Goal: Information Seeking & Learning: Get advice/opinions

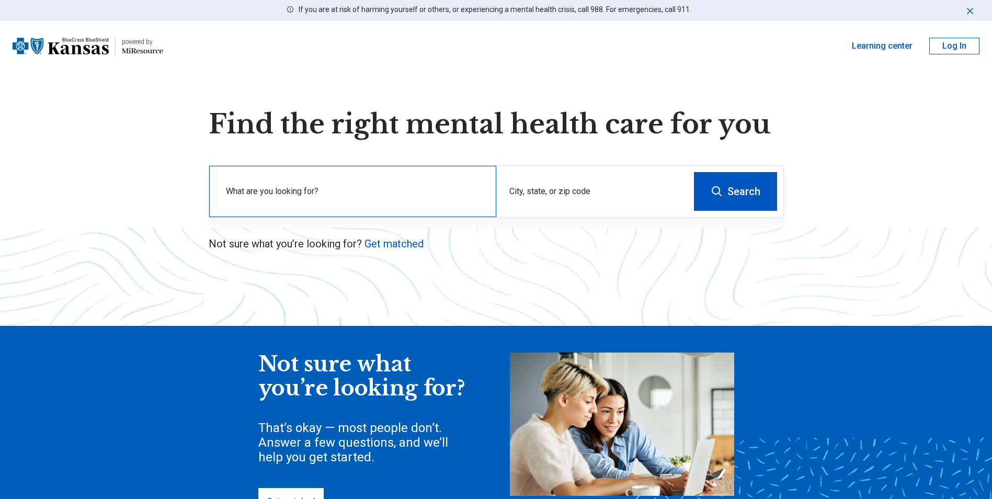
click at [322, 190] on label "What are you looking for?" at bounding box center [355, 191] width 258 height 13
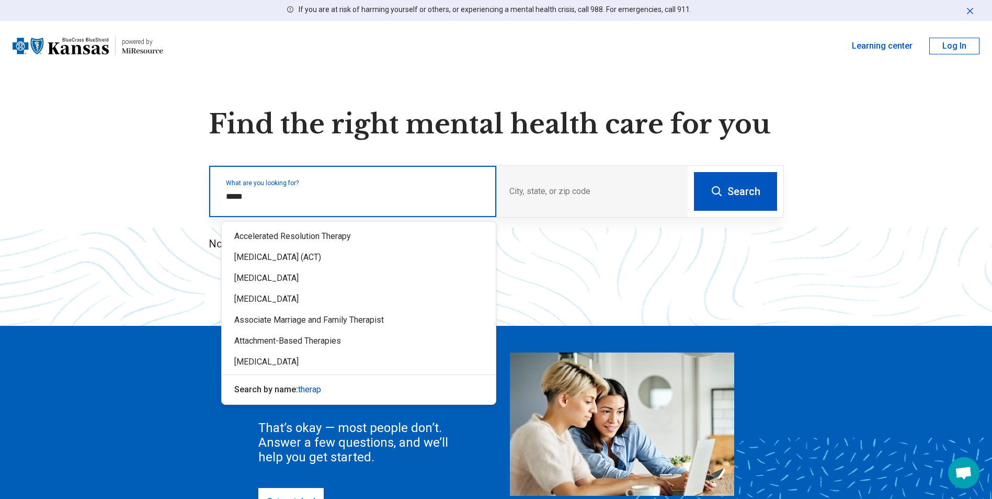
type input "******"
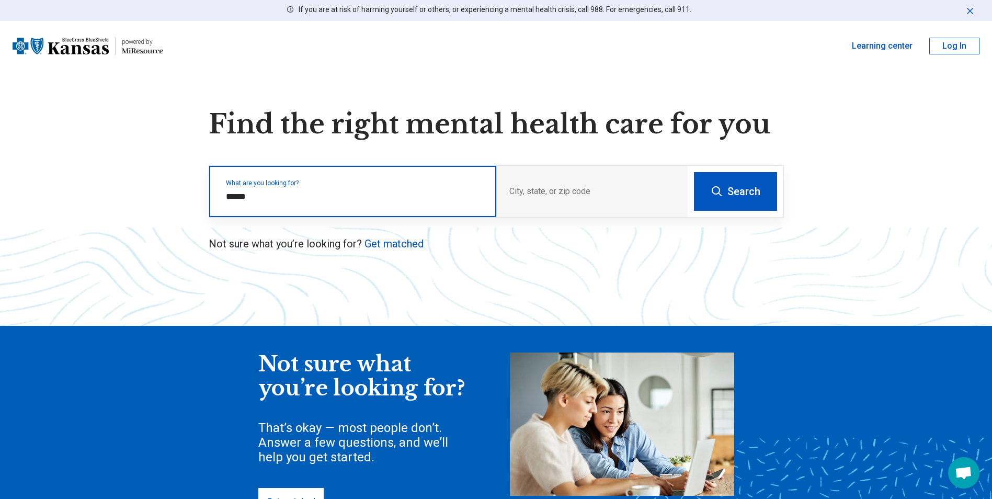
drag, startPoint x: 275, startPoint y: 194, endPoint x: 184, endPoint y: 201, distance: 91.8
click at [185, 196] on div "Find the right mental health care for you What are you looking for? City, state…" at bounding box center [496, 338] width 992 height 459
click at [280, 201] on input "text" at bounding box center [355, 196] width 258 height 13
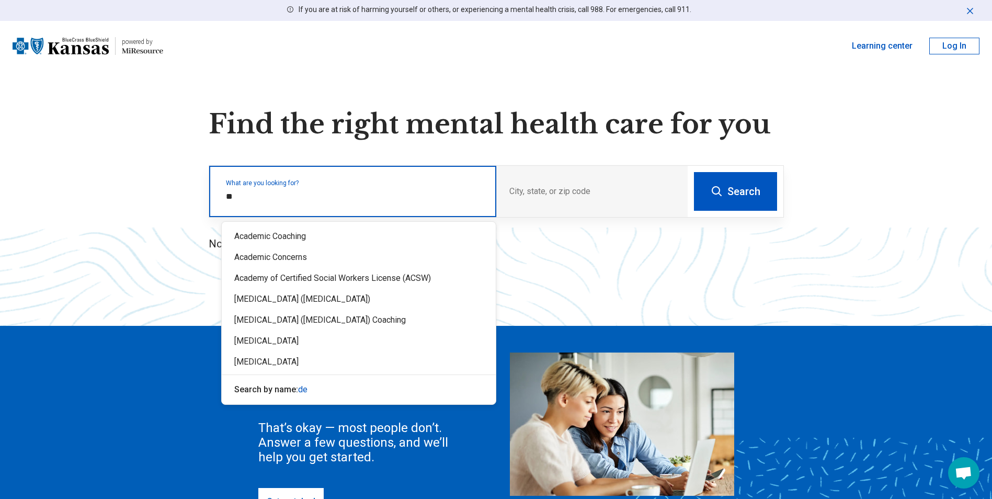
type input "***"
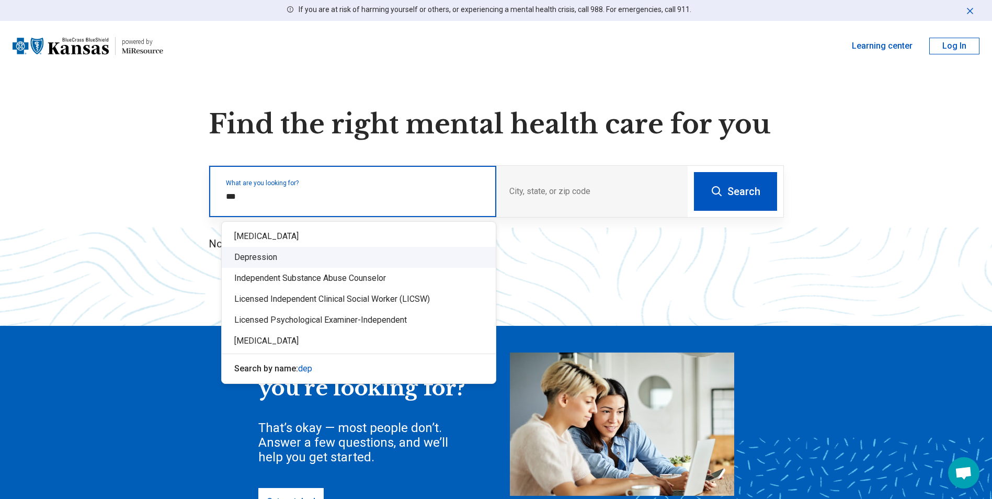
click at [265, 256] on div "Depression" at bounding box center [359, 257] width 274 height 21
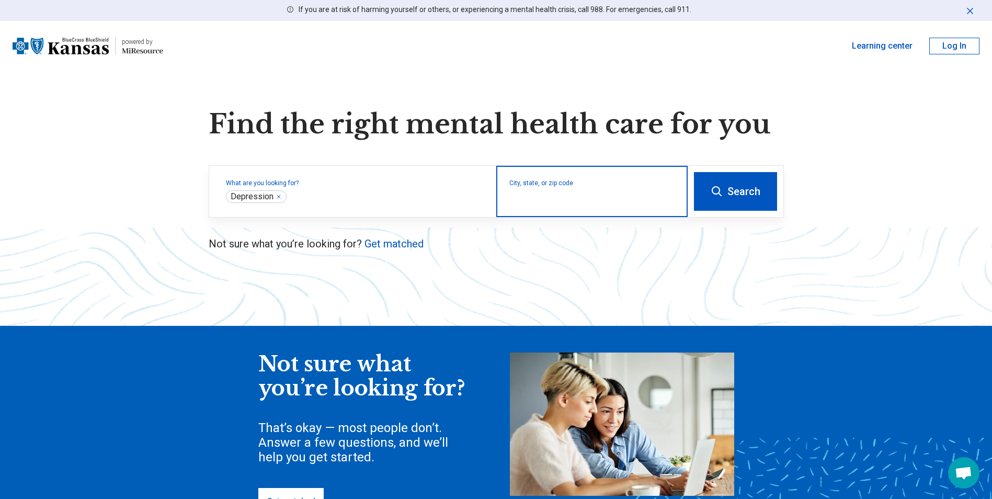
click at [579, 195] on input "City, state, or zip code" at bounding box center [592, 198] width 166 height 13
type input "*****"
click at [745, 200] on button "Search" at bounding box center [735, 191] width 83 height 39
click at [532, 200] on input "City, state, or zip code" at bounding box center [592, 198] width 166 height 13
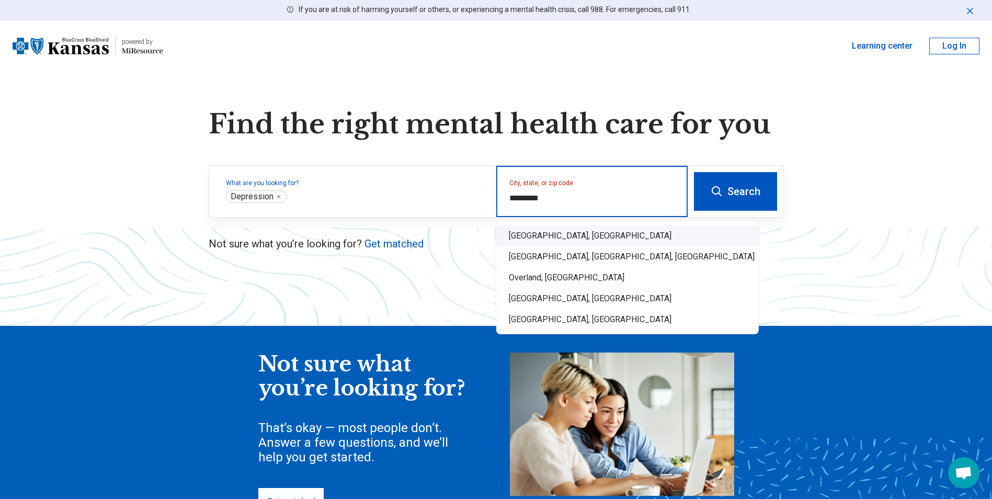
click at [562, 236] on div "Overland Park, KS" at bounding box center [627, 235] width 263 height 21
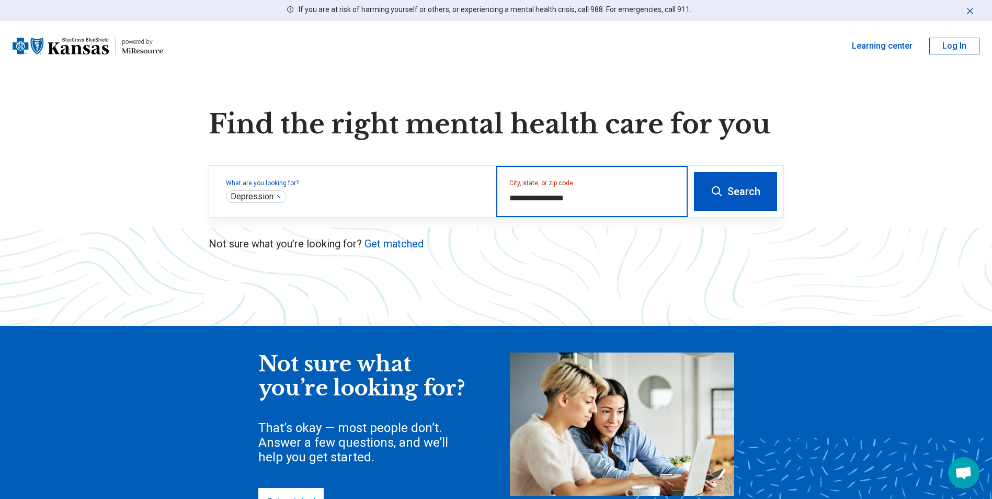
type input "**********"
click at [750, 192] on button "Search" at bounding box center [735, 191] width 83 height 39
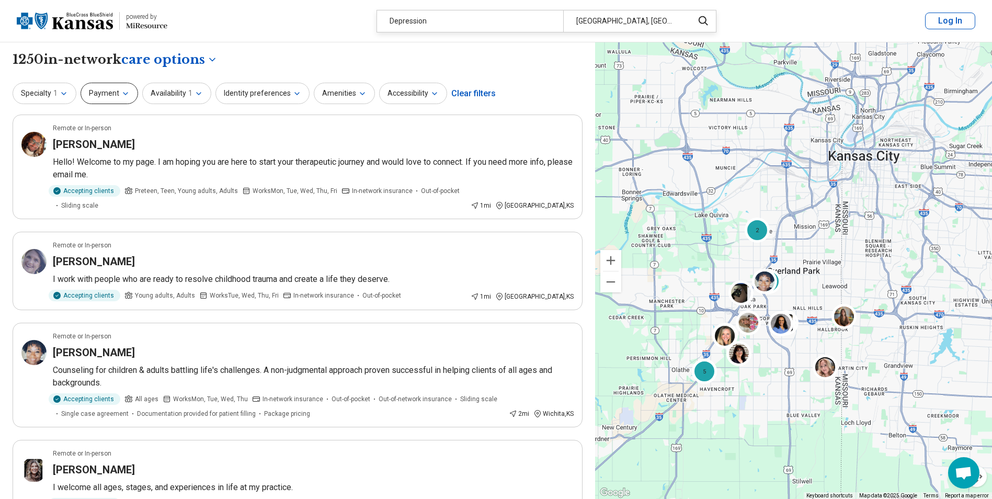
click at [121, 94] on icon "button" at bounding box center [125, 93] width 8 height 8
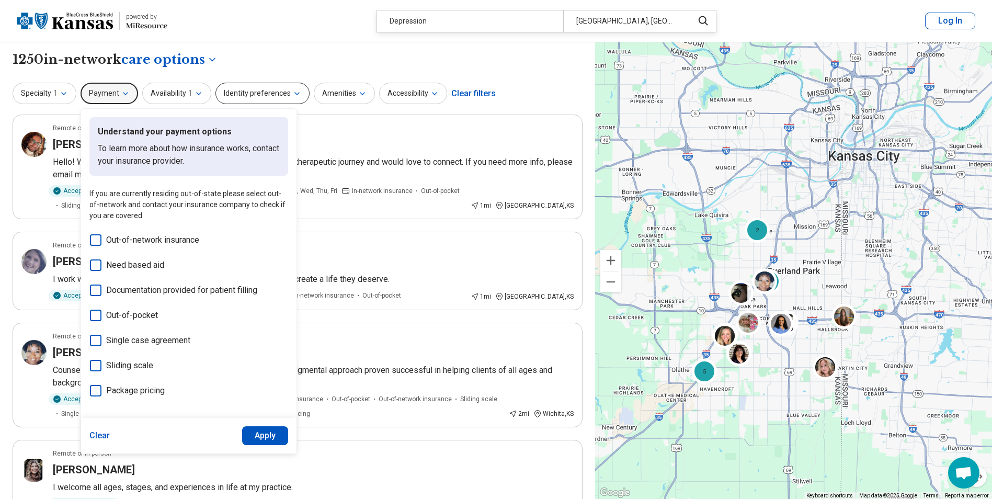
click at [293, 94] on icon "button" at bounding box center [297, 93] width 8 height 8
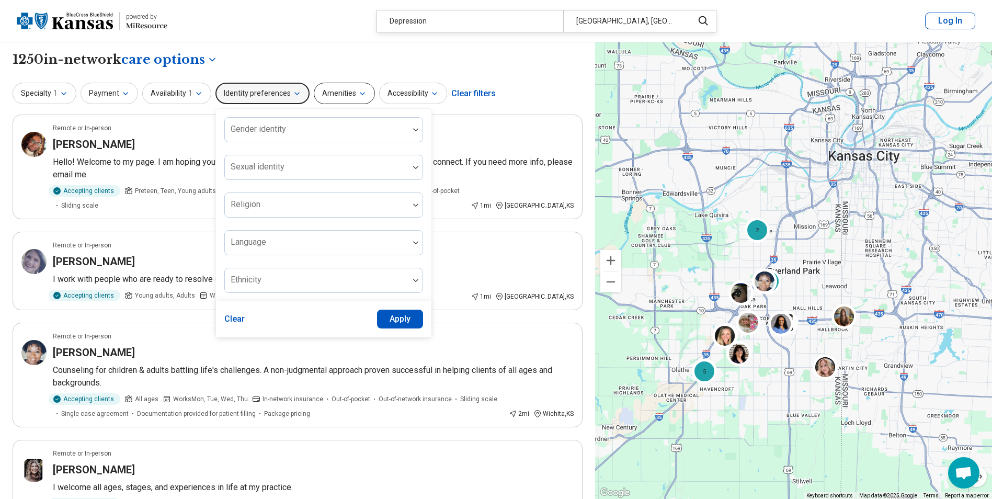
click at [358, 93] on icon "button" at bounding box center [362, 93] width 8 height 8
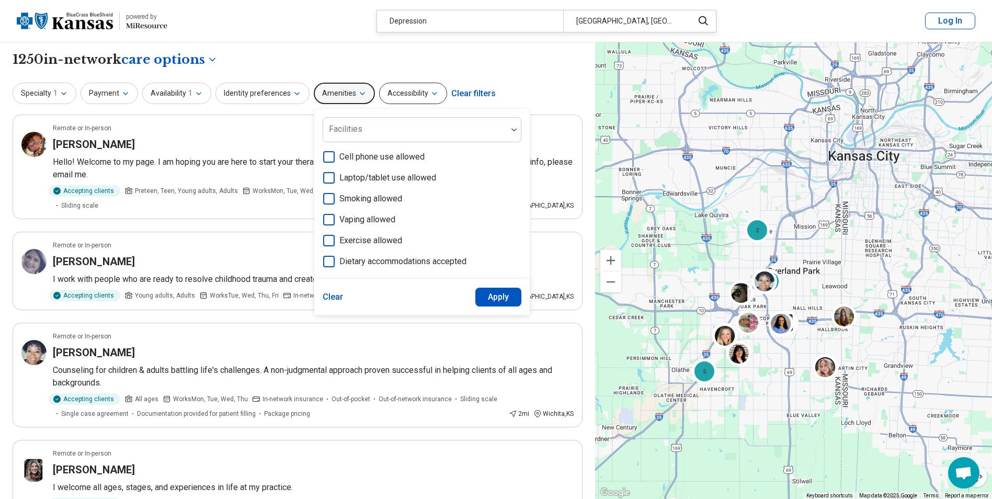
click at [433, 93] on icon "button" at bounding box center [435, 94] width 4 height 2
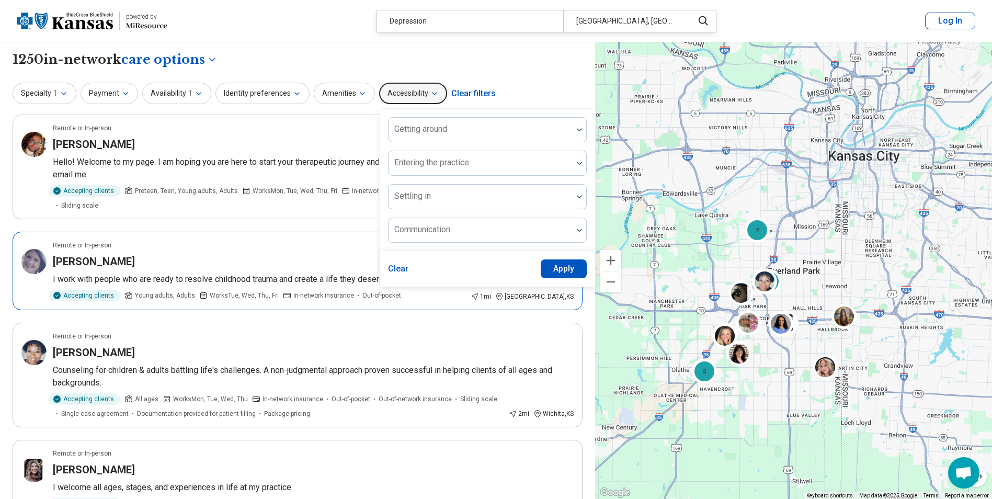
click at [310, 235] on article "Remote or In-person Holly Stidham I work with people who are ready to resolve c…" at bounding box center [298, 271] width 570 height 78
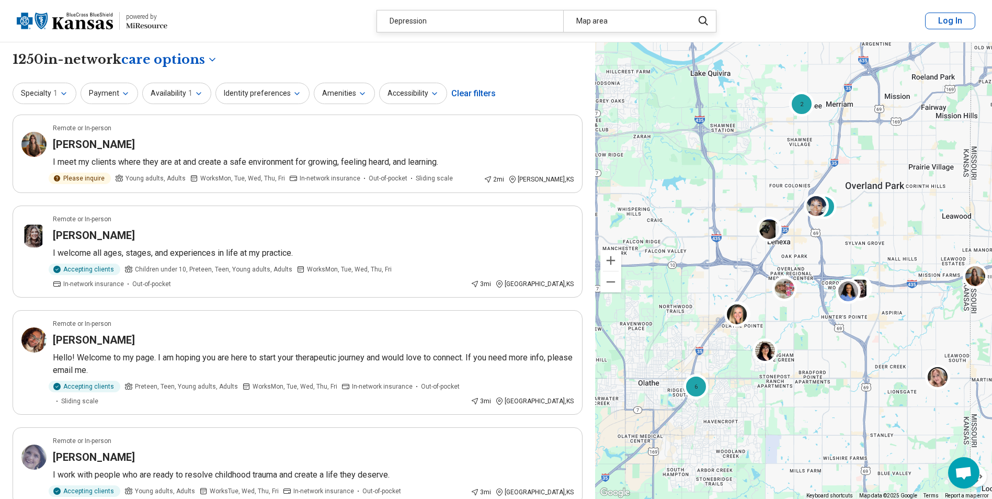
drag, startPoint x: 736, startPoint y: 298, endPoint x: 862, endPoint y: 243, distance: 137.5
click at [862, 243] on div "2 2 6 6" at bounding box center [793, 270] width 397 height 457
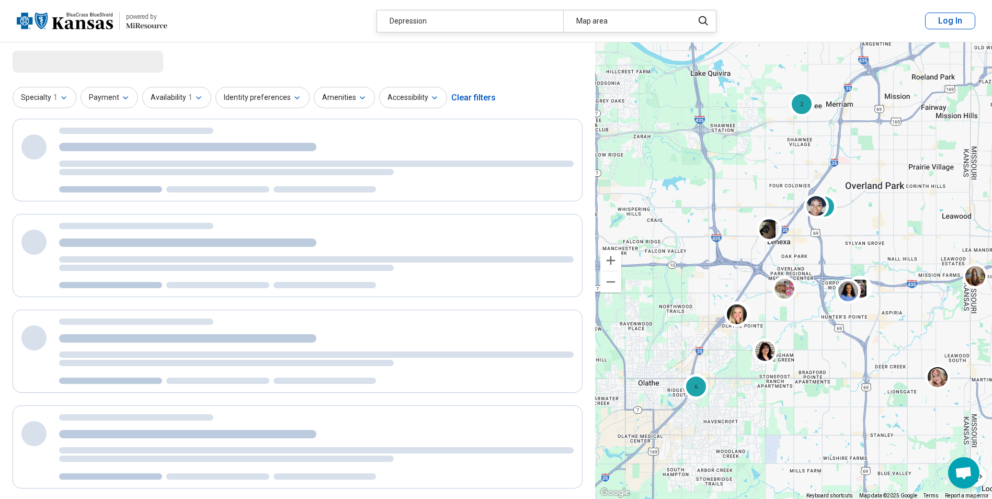
select select "***"
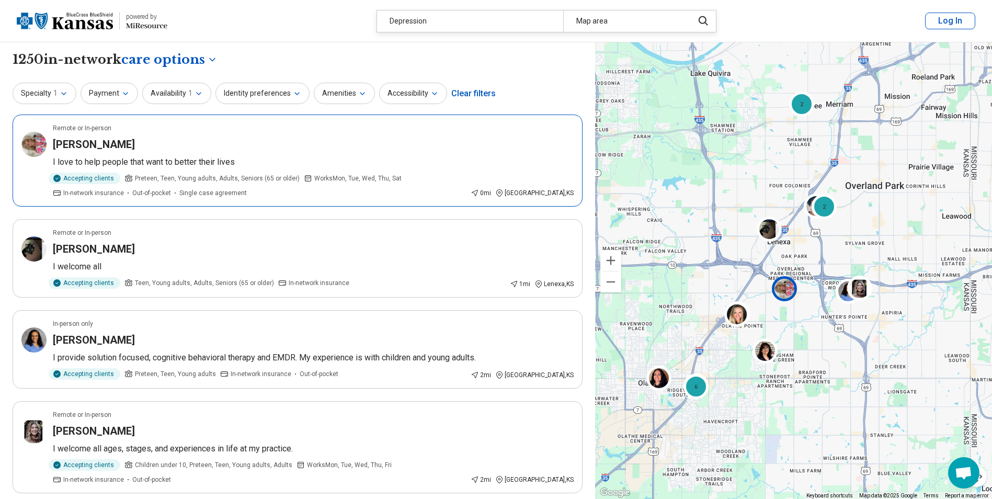
click at [100, 141] on h3 "Jennifer Truman" at bounding box center [94, 144] width 82 height 15
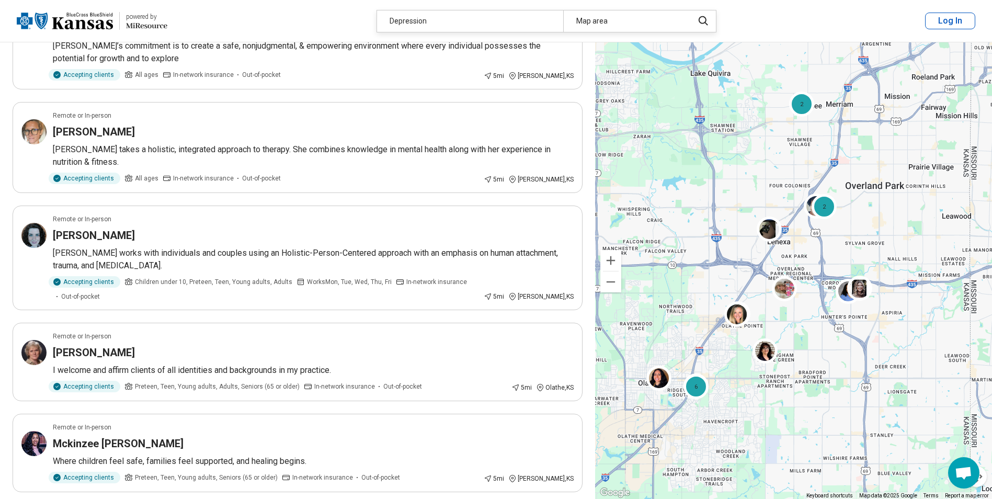
scroll to position [1307, 0]
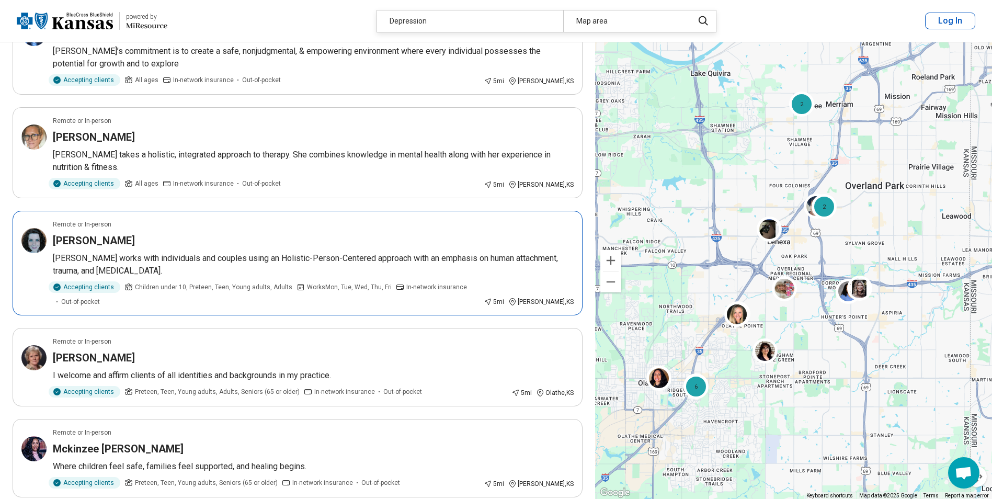
click at [112, 241] on h3 "Jessica Neiderhiser" at bounding box center [94, 240] width 82 height 15
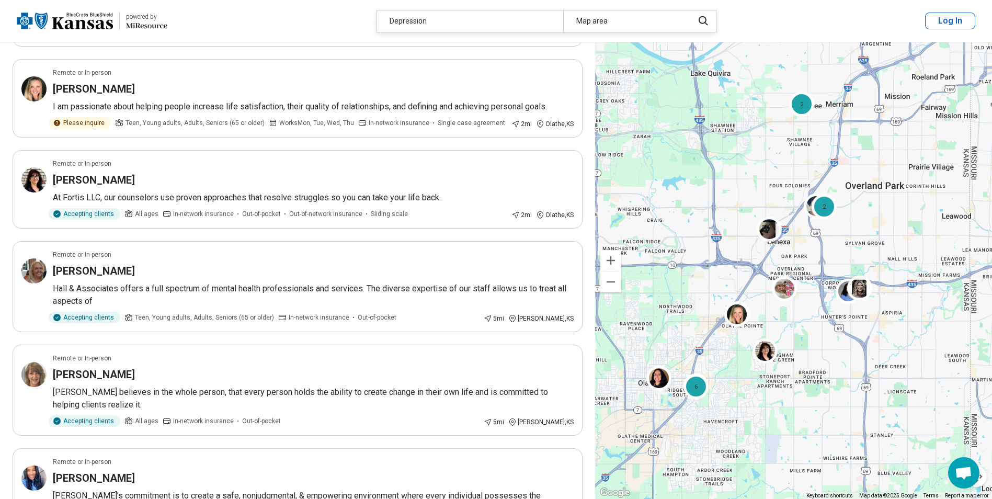
scroll to position [837, 0]
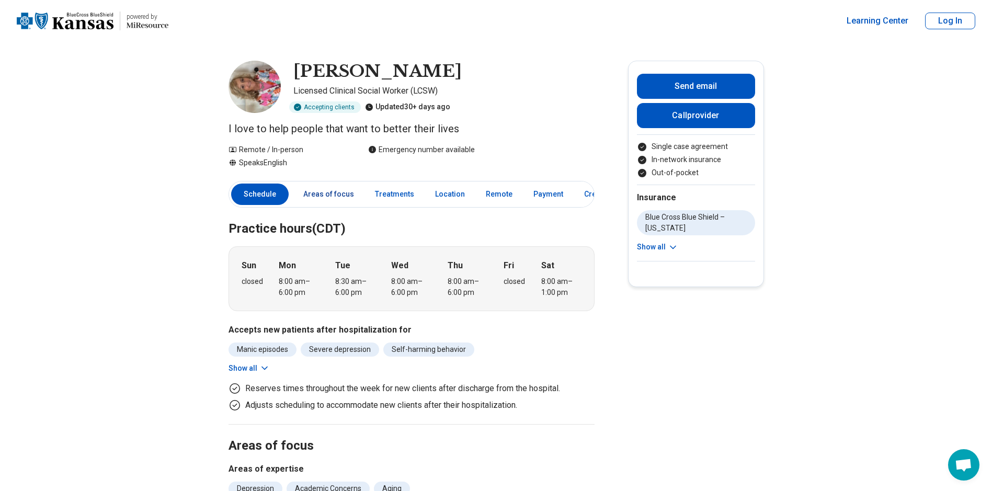
click at [328, 193] on link "Areas of focus" at bounding box center [328, 194] width 63 height 21
click at [399, 193] on link "Treatments" at bounding box center [395, 194] width 52 height 21
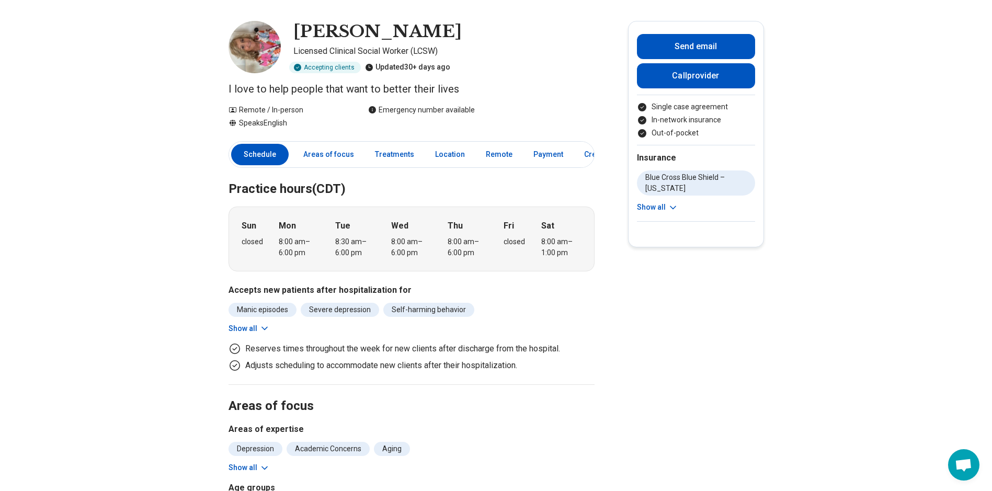
scroll to position [28, 0]
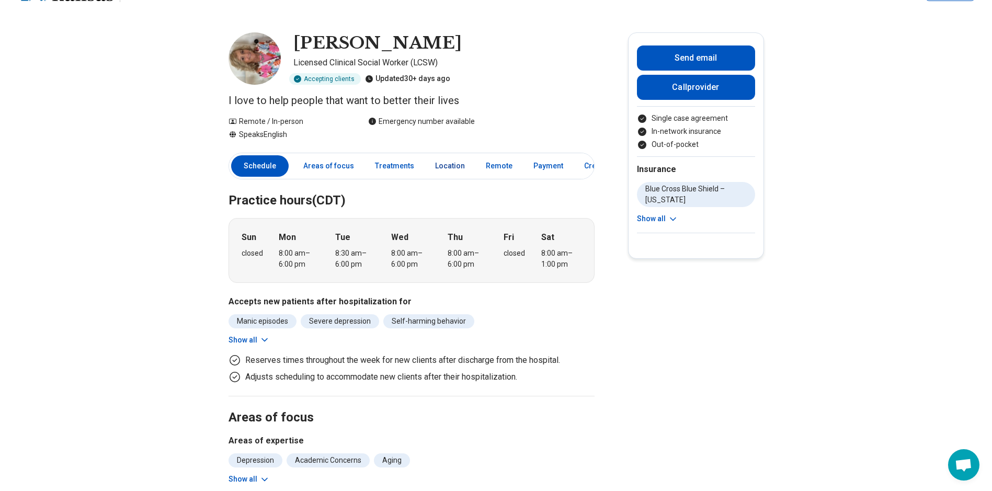
click at [449, 166] on link "Location" at bounding box center [450, 165] width 42 height 21
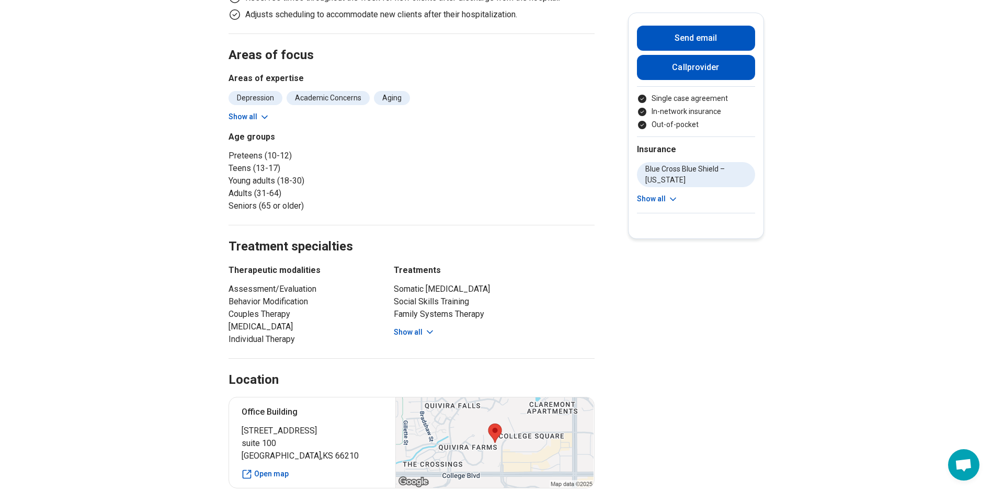
scroll to position [134, 0]
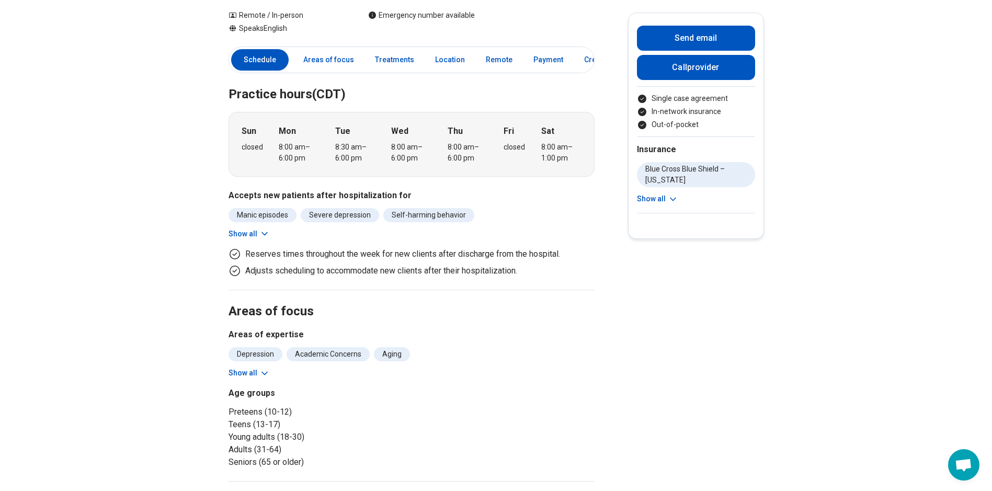
click at [587, 58] on link "Credentials" at bounding box center [607, 59] width 59 height 21
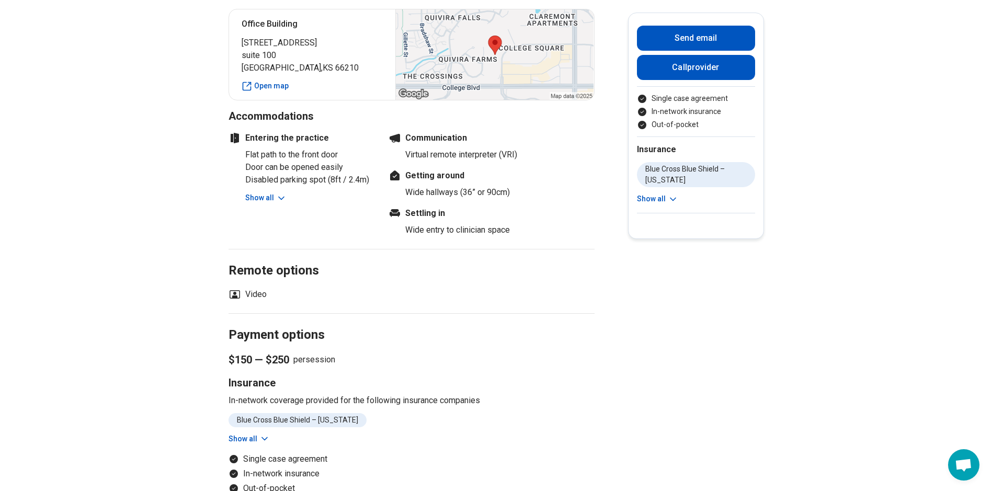
scroll to position [760, 0]
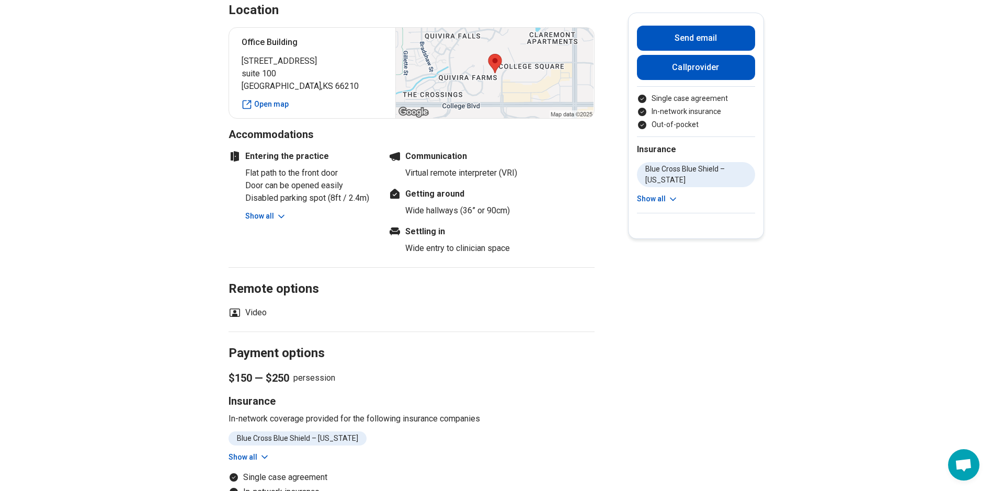
click at [677, 196] on icon at bounding box center [673, 199] width 10 height 10
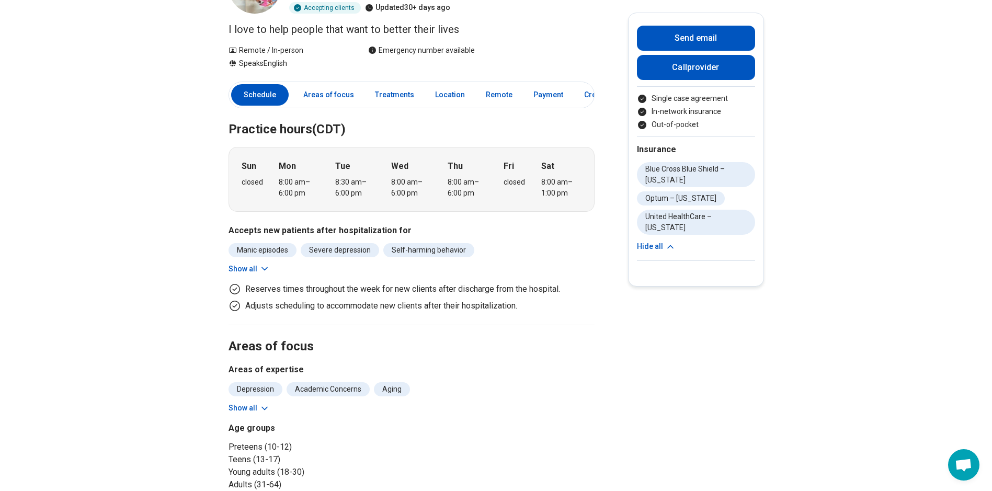
scroll to position [28, 0]
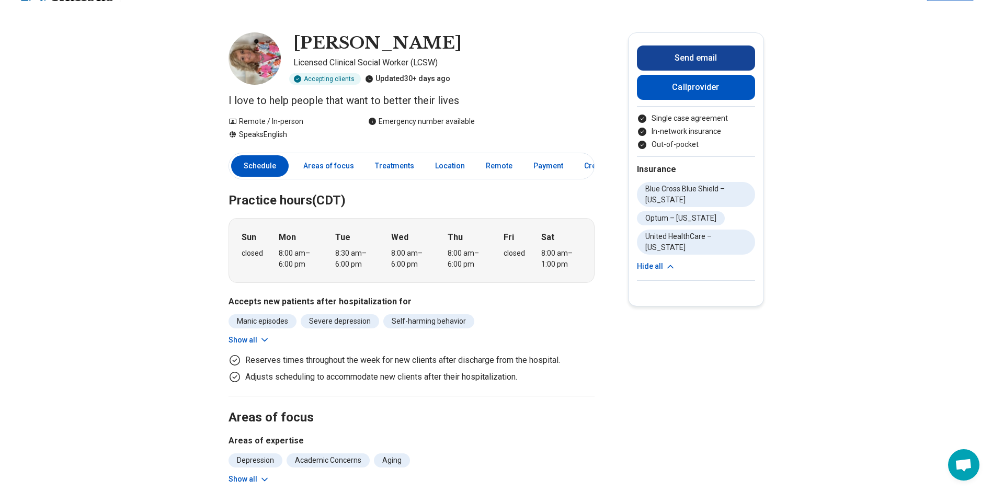
click at [714, 59] on button "Send email" at bounding box center [696, 57] width 118 height 25
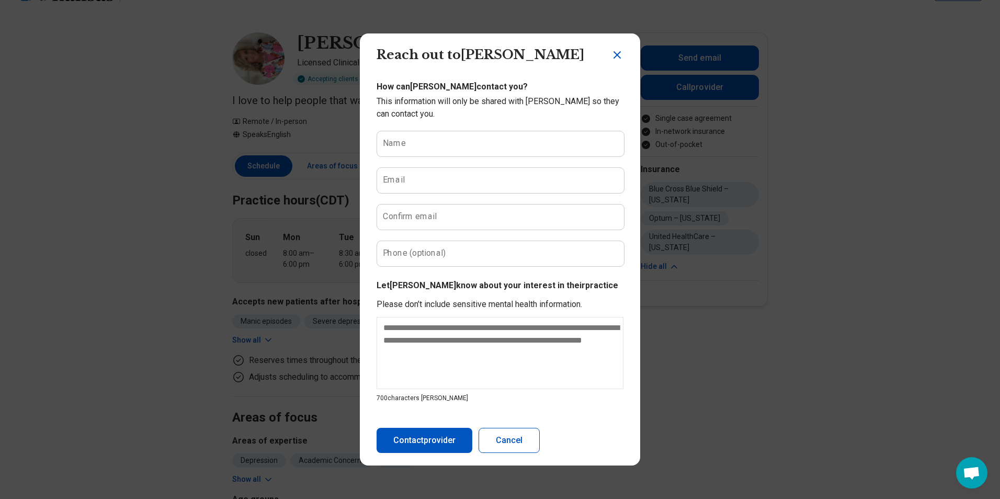
click at [614, 55] on icon "Close dialog" at bounding box center [617, 55] width 13 height 13
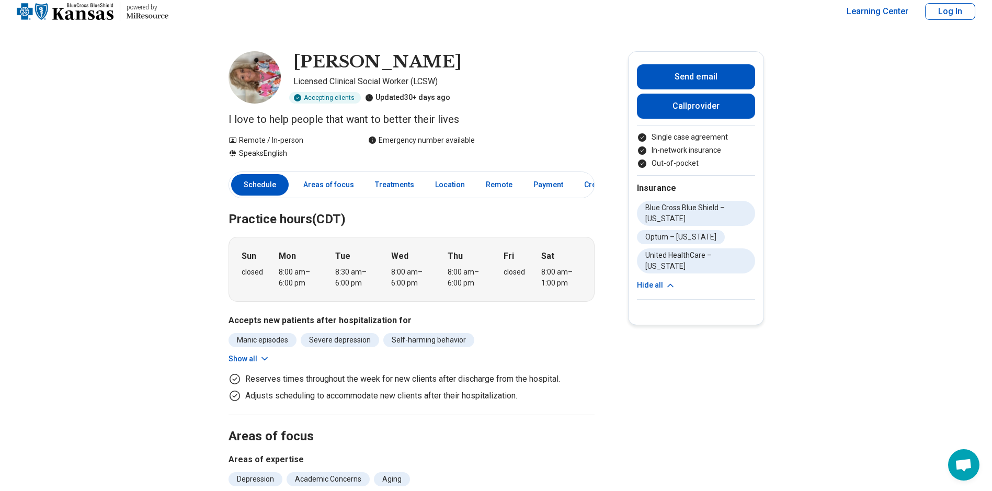
scroll to position [0, 0]
